Goal: Information Seeking & Learning: Learn about a topic

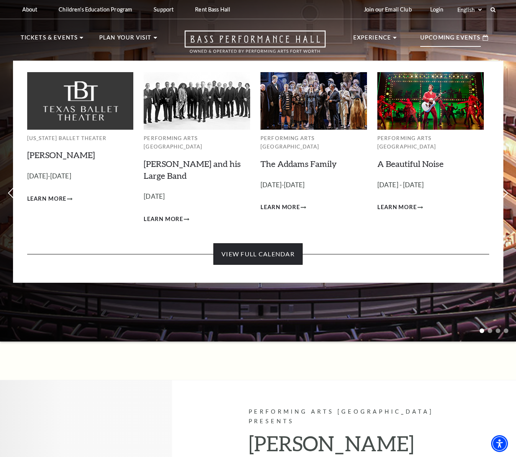
click at [271, 246] on link "View Full Calendar" at bounding box center [258, 253] width 89 height 21
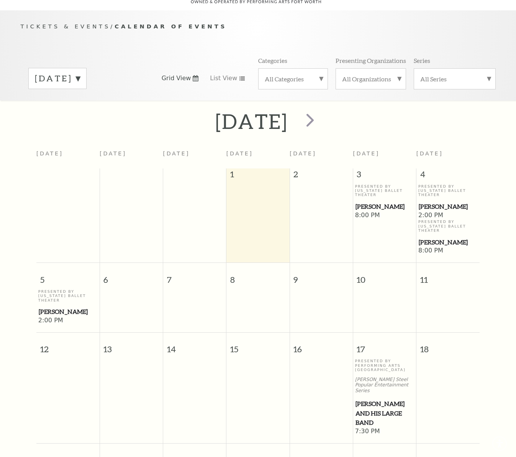
scroll to position [68, 0]
click at [321, 110] on span "next" at bounding box center [310, 119] width 22 height 22
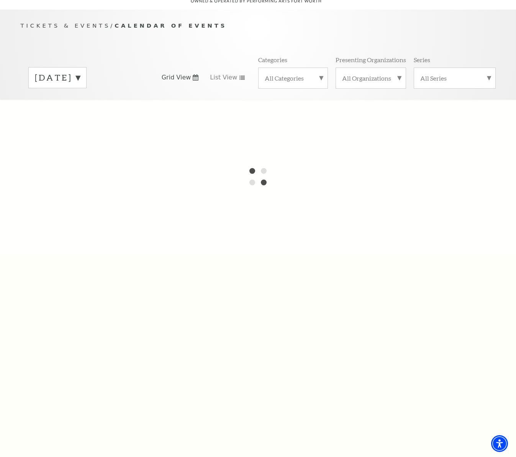
click at [87, 70] on div "[DATE]" at bounding box center [57, 77] width 58 height 21
click at [96, 119] on div at bounding box center [258, 176] width 516 height 153
click at [181, 43] on div "Tickets & Events / Calendar of Events [DATE] [DATE] [DATE] [DATE] [DATE] [DATE]…" at bounding box center [258, 60] width 491 height 78
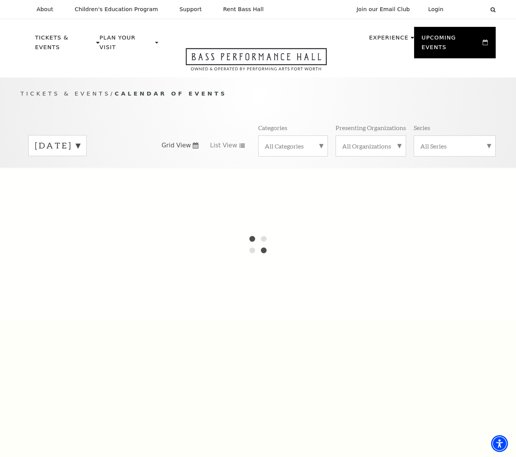
click at [80, 140] on label "[DATE]" at bounding box center [57, 146] width 45 height 12
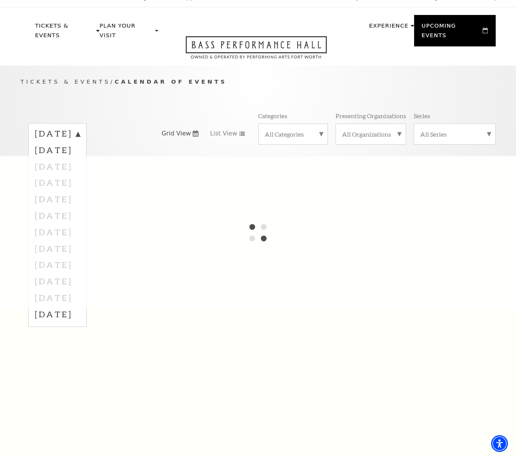
scroll to position [10, 0]
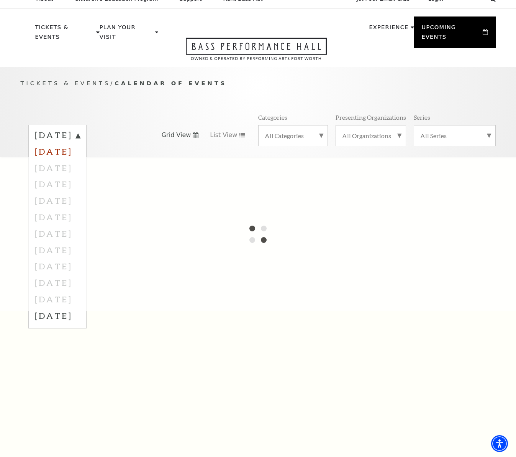
click at [80, 143] on label "[DATE]" at bounding box center [57, 151] width 45 height 16
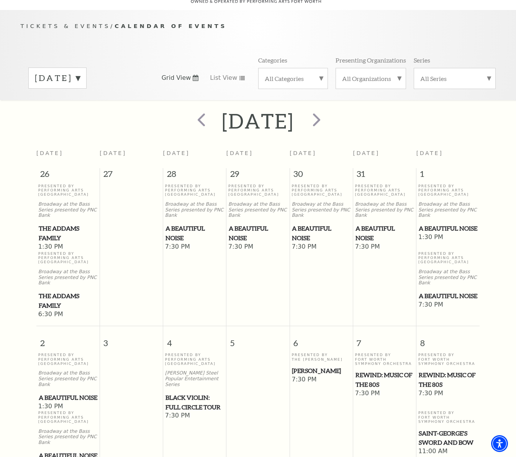
scroll to position [68, 0]
click at [328, 112] on span "next" at bounding box center [317, 119] width 22 height 22
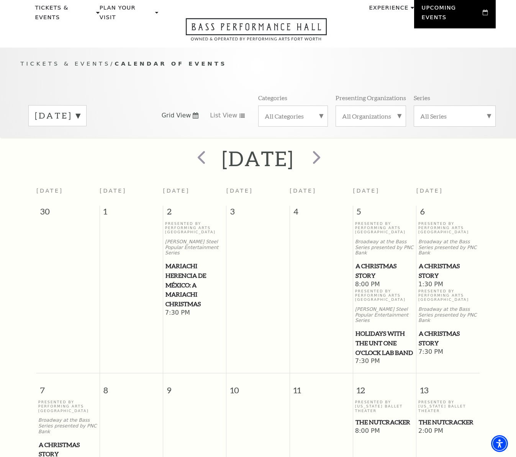
scroll to position [0, 0]
